Goal: Find specific page/section: Find specific page/section

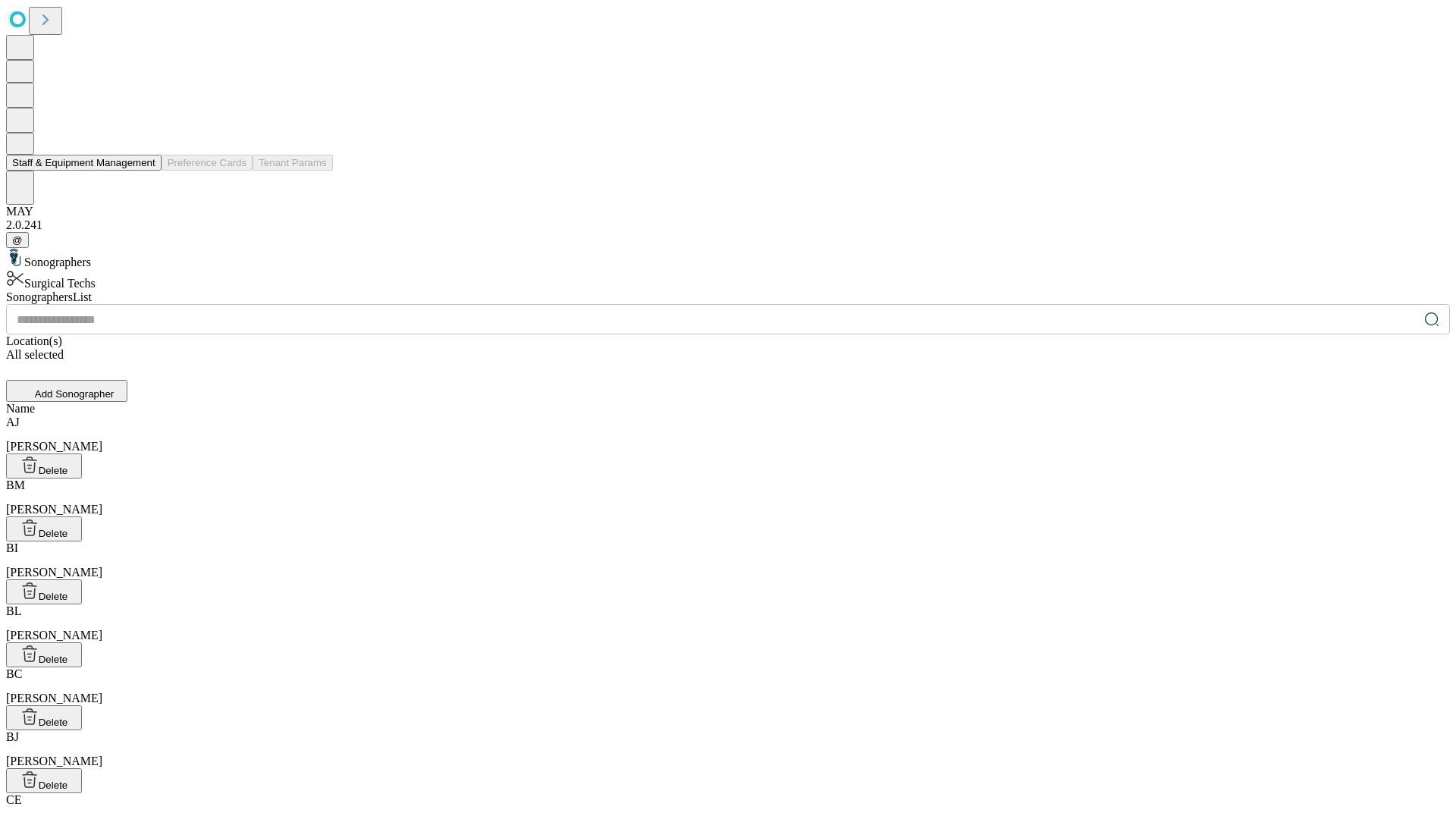
click at [145, 171] on button "Staff & Equipment Management" at bounding box center [84, 162] width 155 height 16
